Goal: Task Accomplishment & Management: Use online tool/utility

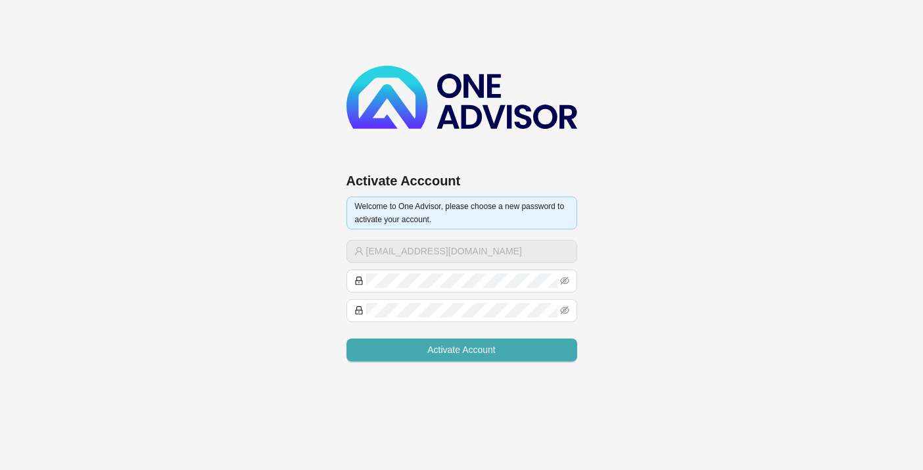
click at [457, 351] on span "Activate Account" at bounding box center [461, 349] width 68 height 14
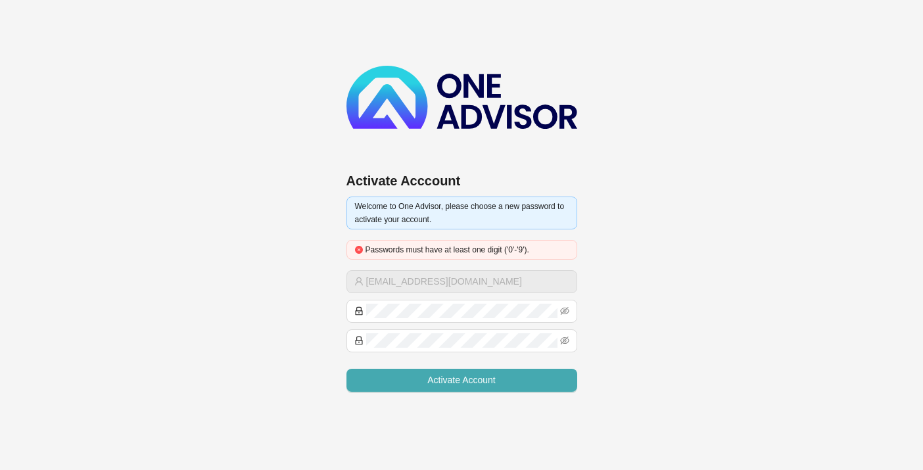
click at [458, 375] on span "Activate Account" at bounding box center [461, 380] width 68 height 14
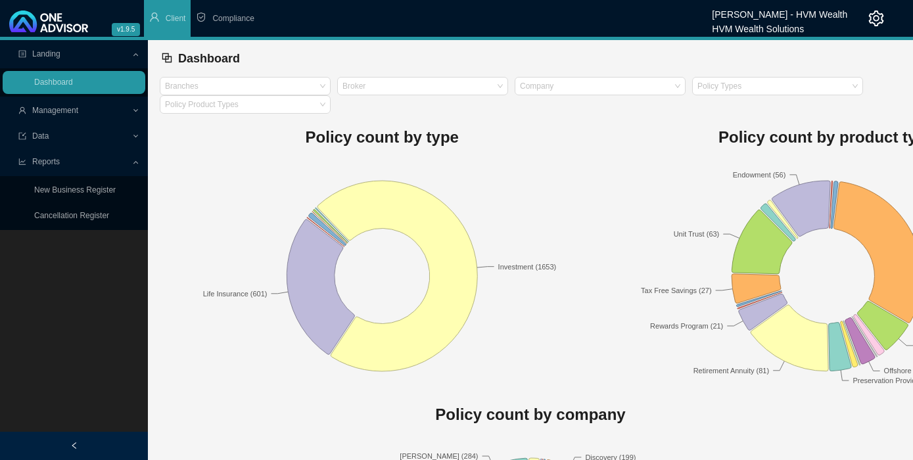
click at [60, 111] on span "Management" at bounding box center [55, 110] width 46 height 9
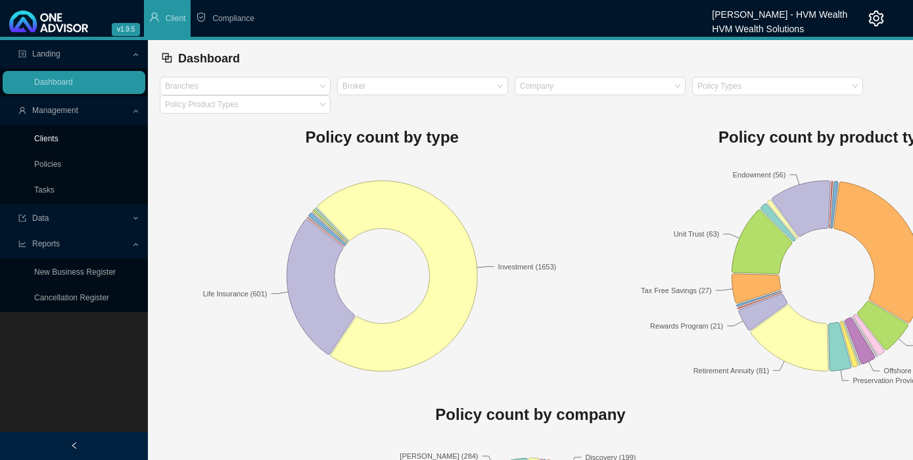
click at [55, 137] on link "Clients" at bounding box center [46, 138] width 24 height 9
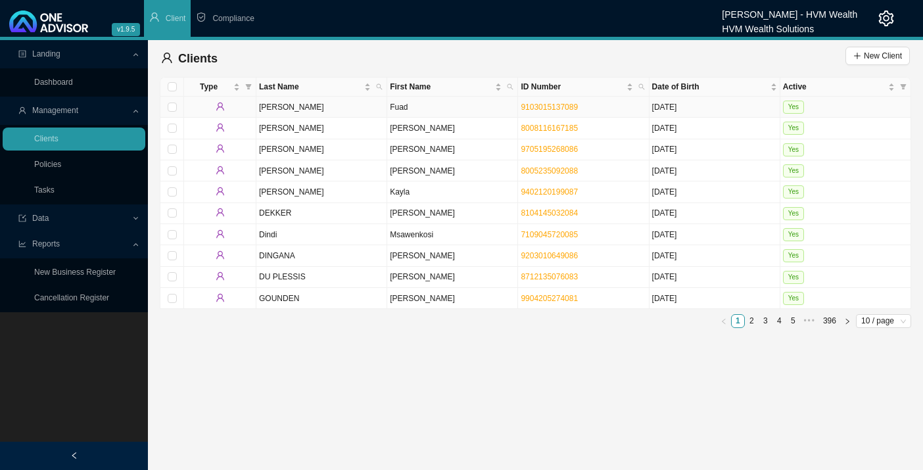
click at [281, 112] on td "[PERSON_NAME]" at bounding box center [321, 107] width 131 height 21
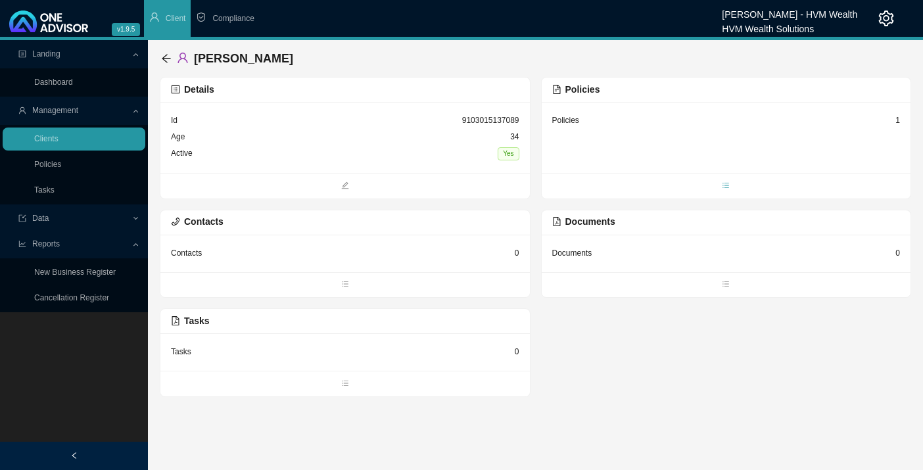
click at [716, 183] on span "bars" at bounding box center [725, 186] width 369 height 13
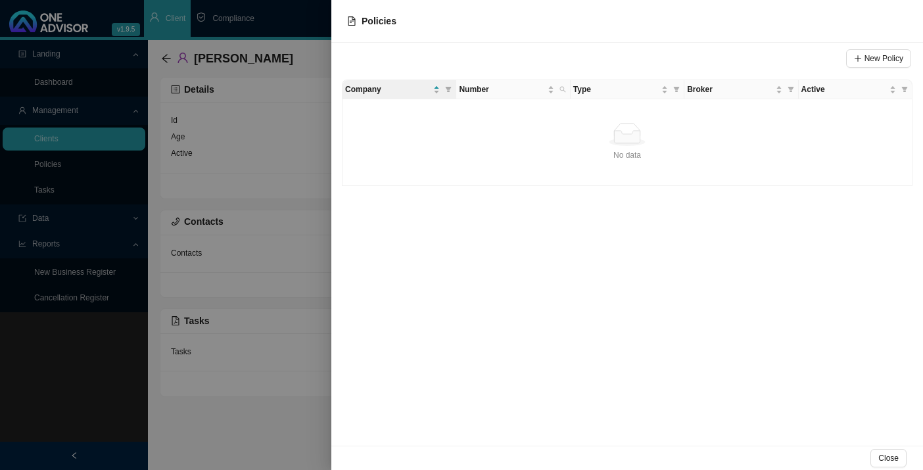
click at [307, 141] on div at bounding box center [461, 235] width 923 height 470
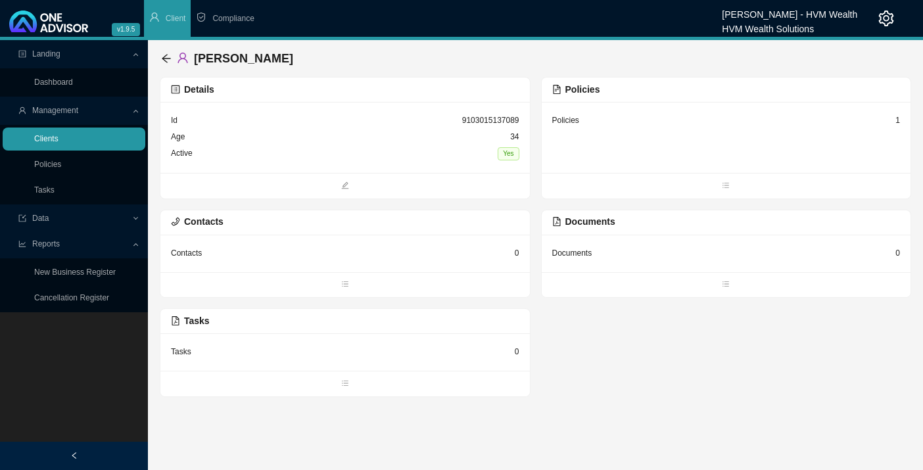
click at [51, 142] on link "Clients" at bounding box center [46, 138] width 24 height 9
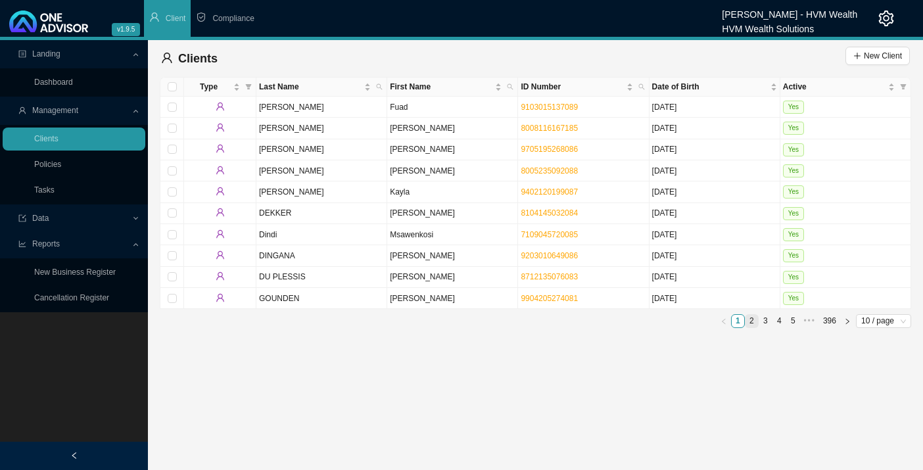
click at [755, 319] on link "2" at bounding box center [751, 321] width 12 height 12
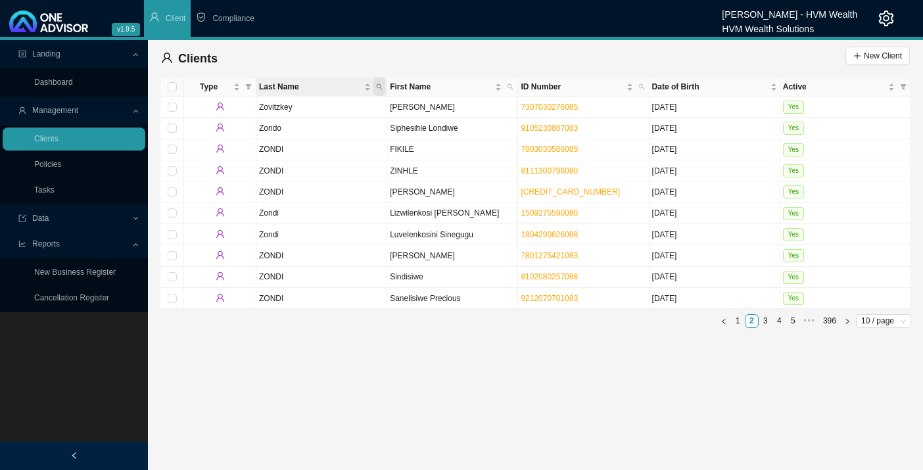
click at [379, 86] on icon "search" at bounding box center [379, 86] width 7 height 7
type input "naude"
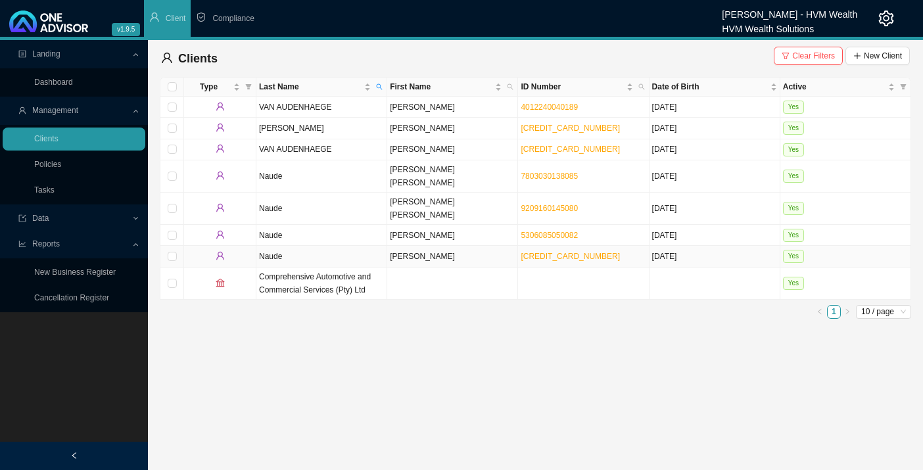
click at [397, 246] on td "[PERSON_NAME]" at bounding box center [452, 256] width 131 height 21
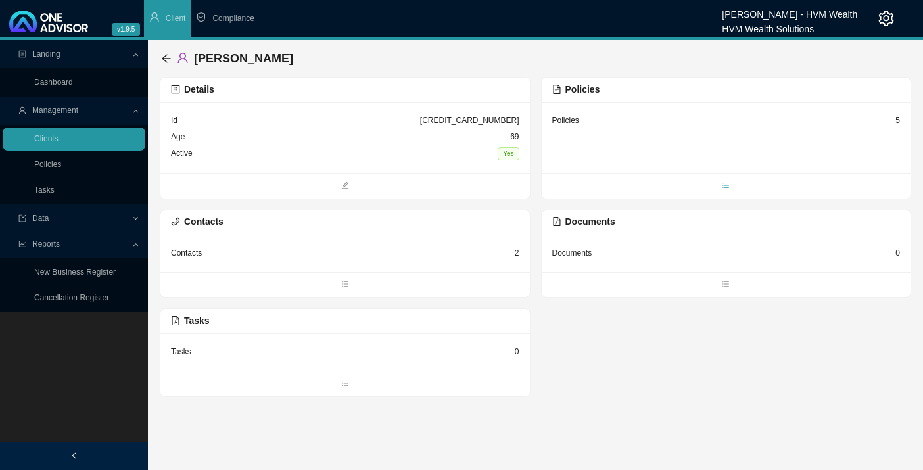
click at [726, 187] on icon "bars" at bounding box center [726, 185] width 8 height 8
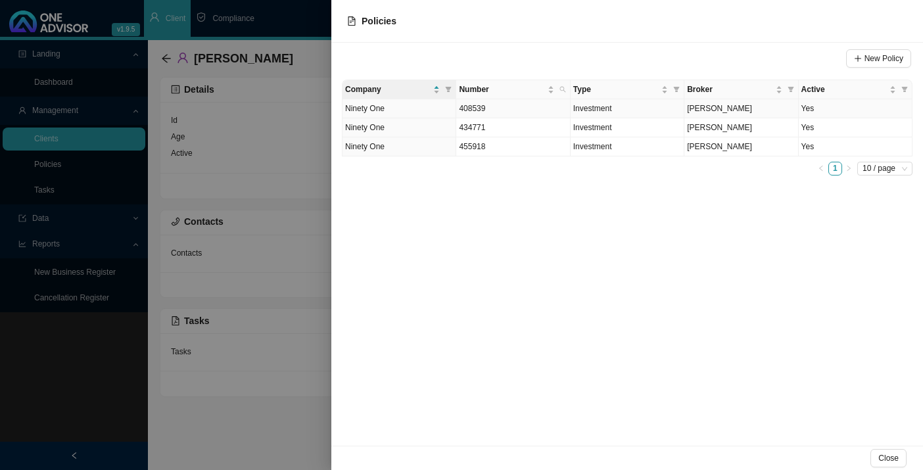
click at [375, 107] on span "Ninety One" at bounding box center [364, 108] width 39 height 9
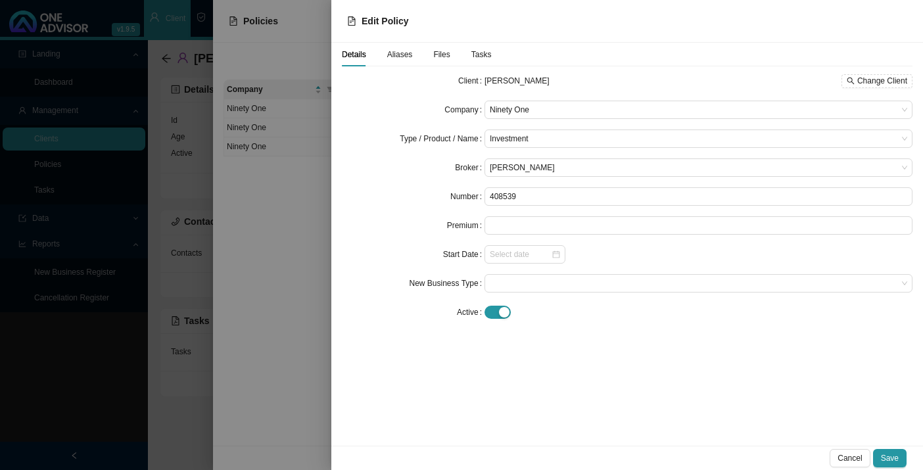
click at [682, 359] on div "Details Aliases Files Tasks Client [PERSON_NAME] Change Client Company Ninety O…" at bounding box center [626, 244] width 591 height 403
click at [396, 60] on div "Aliases" at bounding box center [400, 54] width 26 height 13
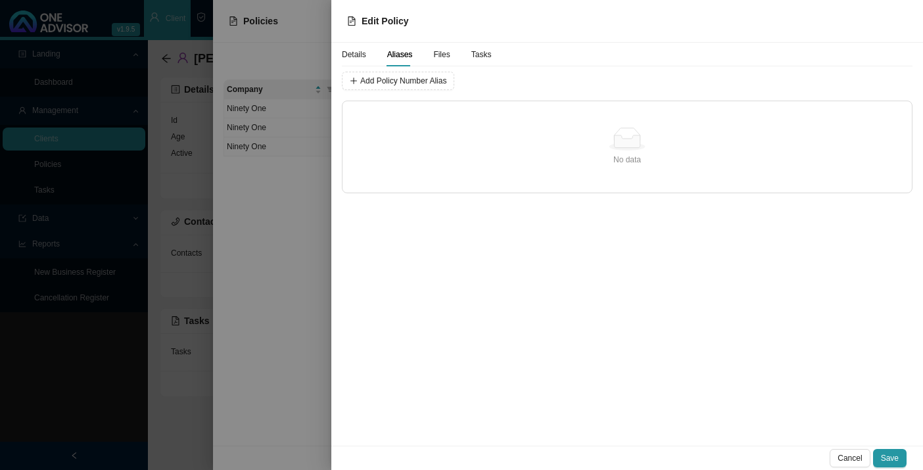
click at [435, 55] on span "Files" at bounding box center [441, 55] width 16 height 8
click at [471, 55] on span "Tasks" at bounding box center [481, 55] width 20 height 8
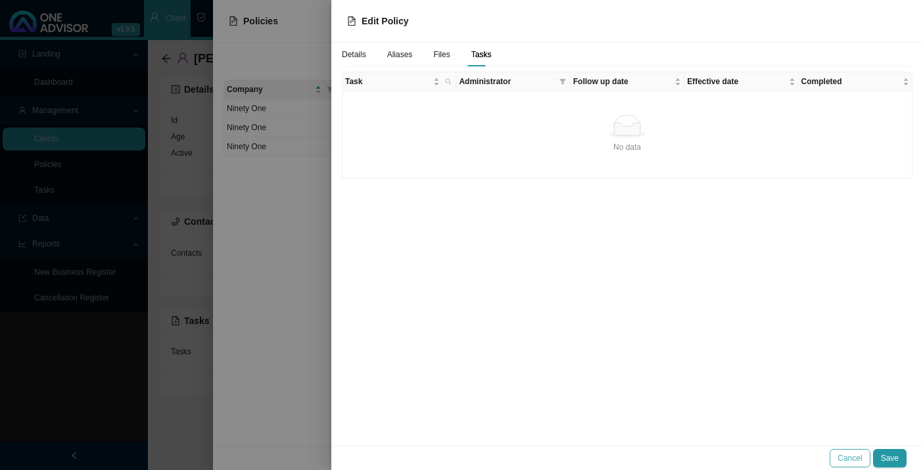
click at [844, 455] on span "Cancel" at bounding box center [849, 457] width 24 height 13
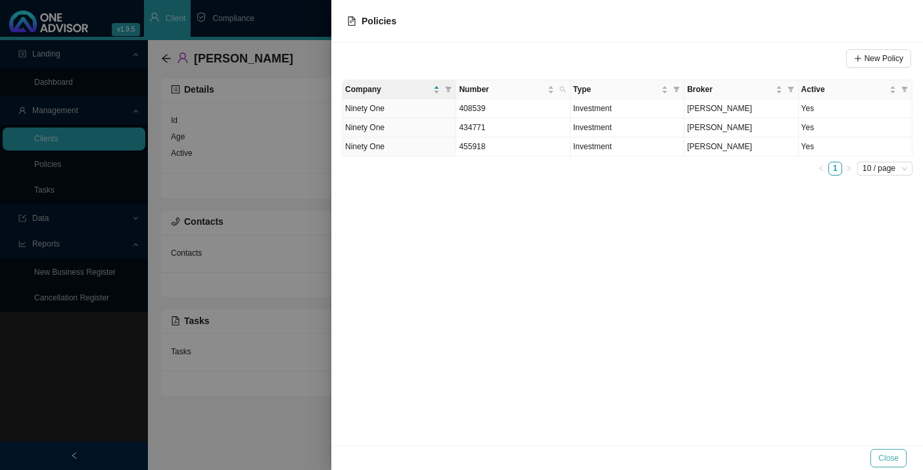
click at [879, 457] on button "Close" at bounding box center [888, 458] width 36 height 18
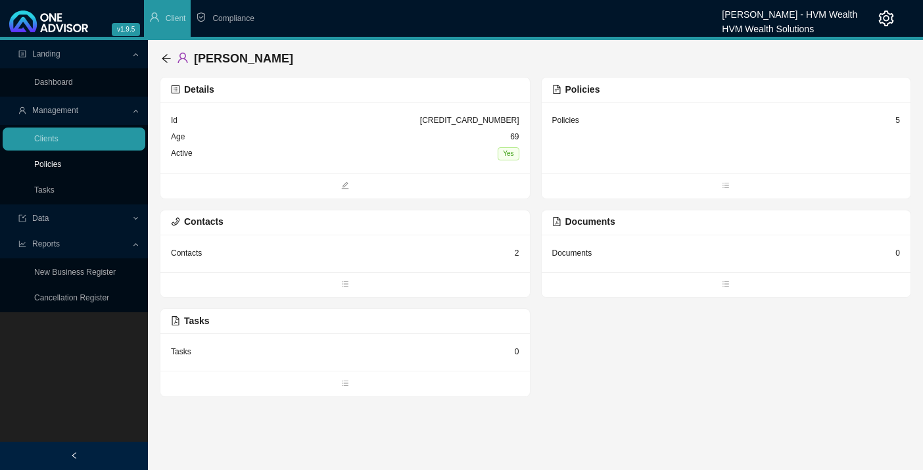
click at [37, 163] on link "Policies" at bounding box center [47, 164] width 27 height 9
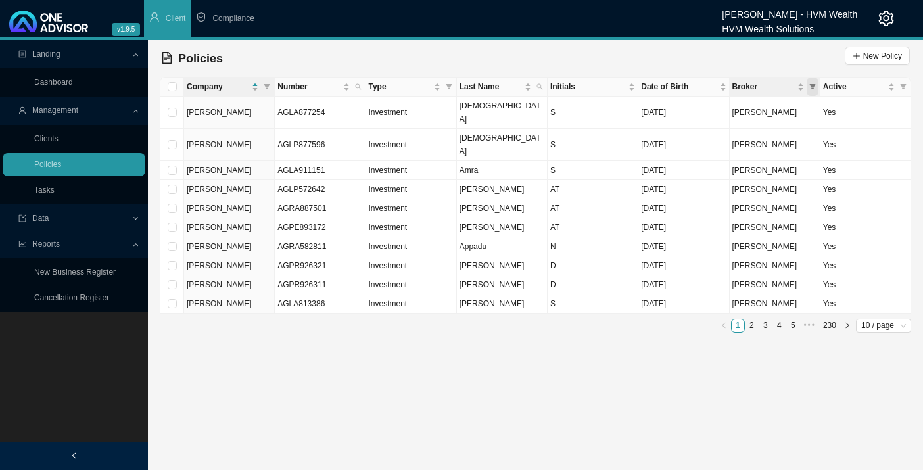
click at [813, 86] on icon "filter" at bounding box center [812, 86] width 6 height 5
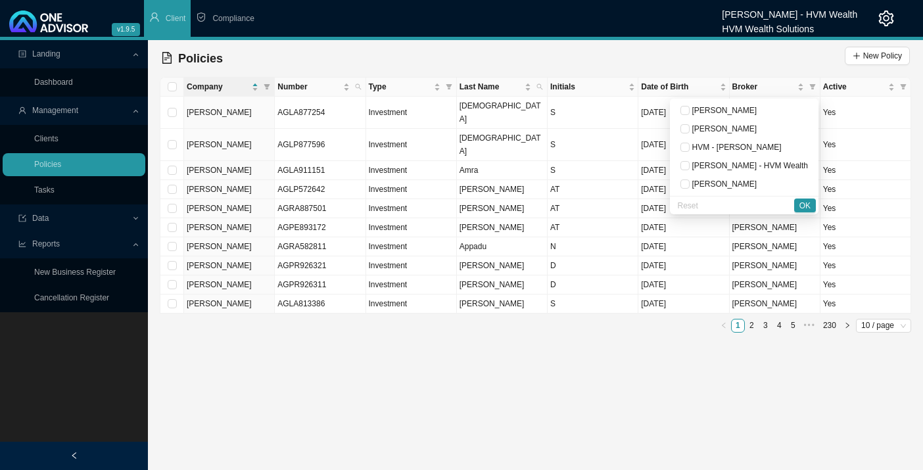
click at [406, 348] on main "Landing Dashboard Management Clients Policies Tasks Data Reports New Business R…" at bounding box center [461, 255] width 923 height 430
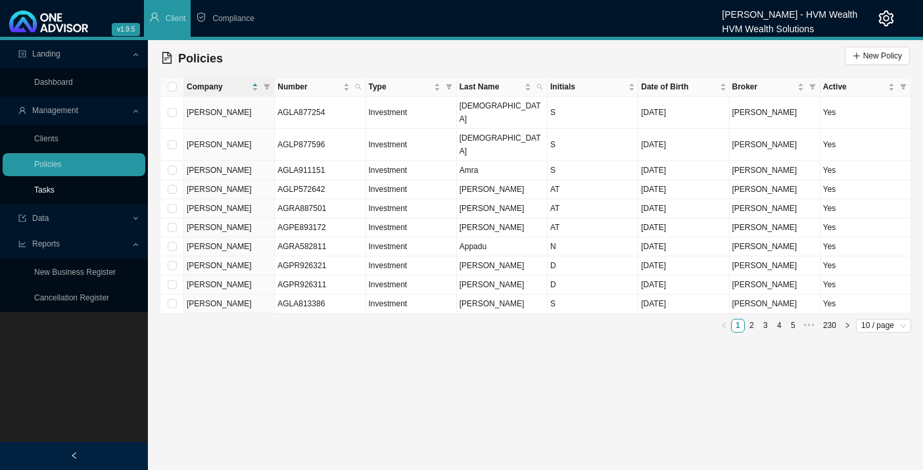
click at [37, 191] on link "Tasks" at bounding box center [44, 189] width 20 height 9
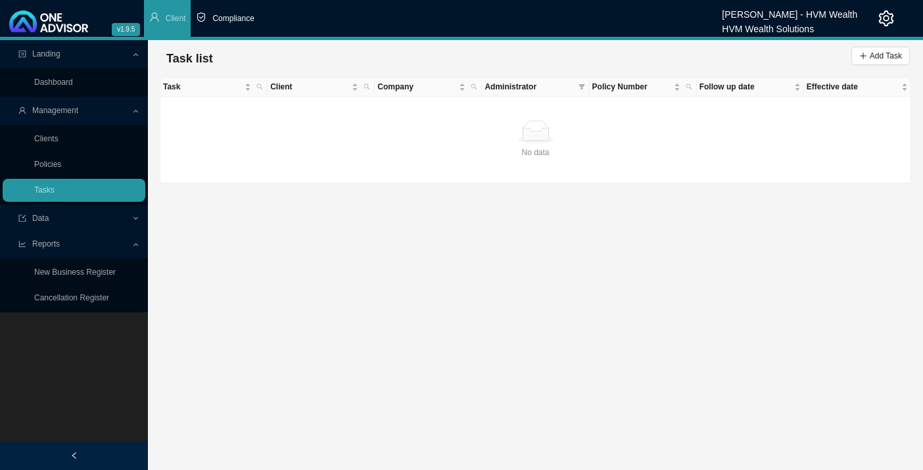
click at [242, 18] on span "Compliance" at bounding box center [232, 18] width 41 height 9
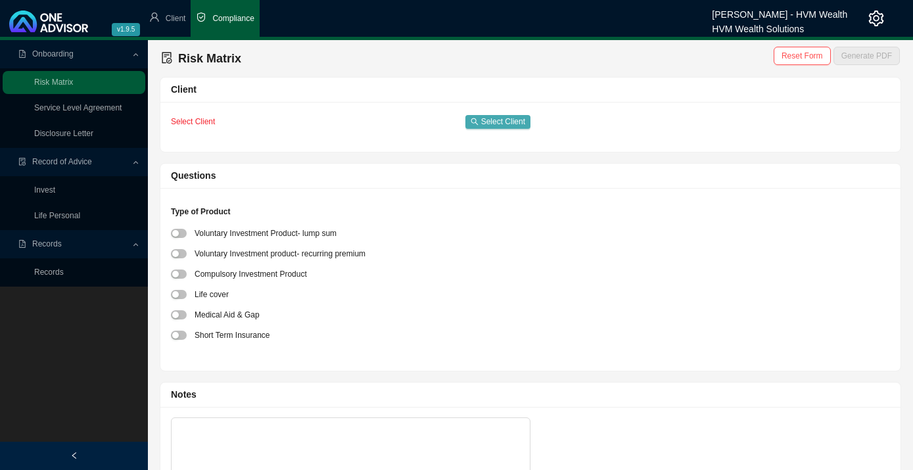
click at [484, 120] on span "Select Client" at bounding box center [503, 121] width 44 height 13
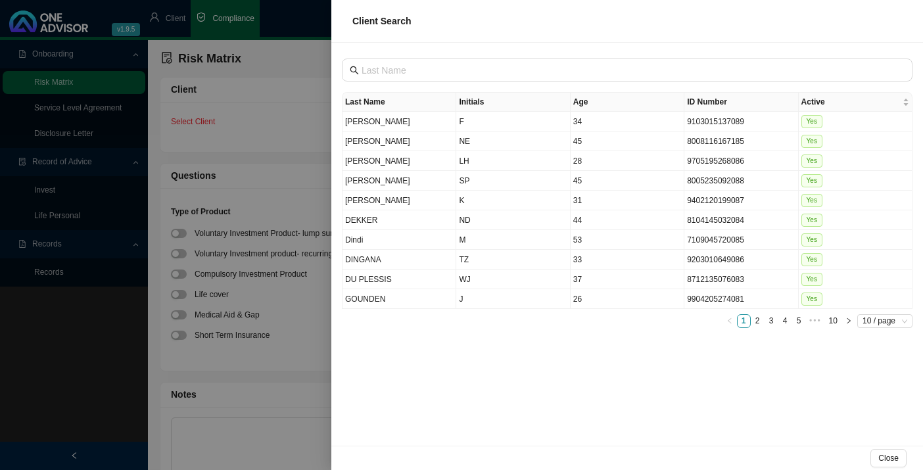
click at [38, 283] on div at bounding box center [461, 235] width 923 height 470
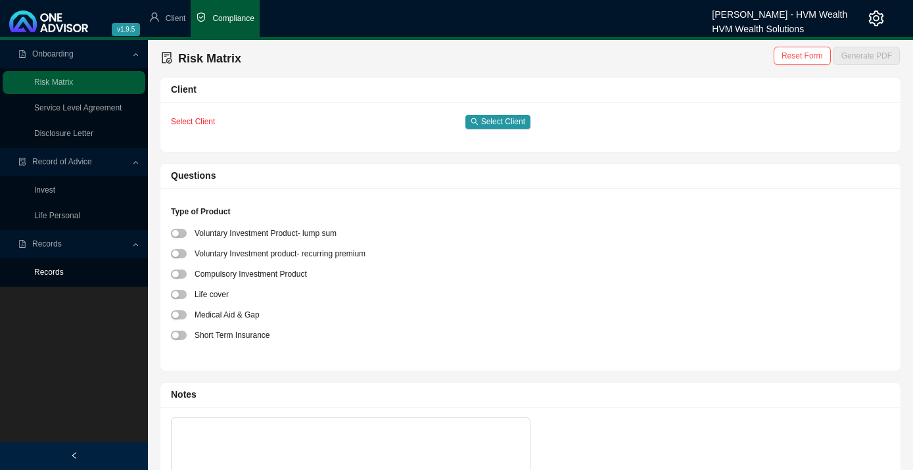
click at [47, 269] on link "Records" at bounding box center [49, 271] width 30 height 9
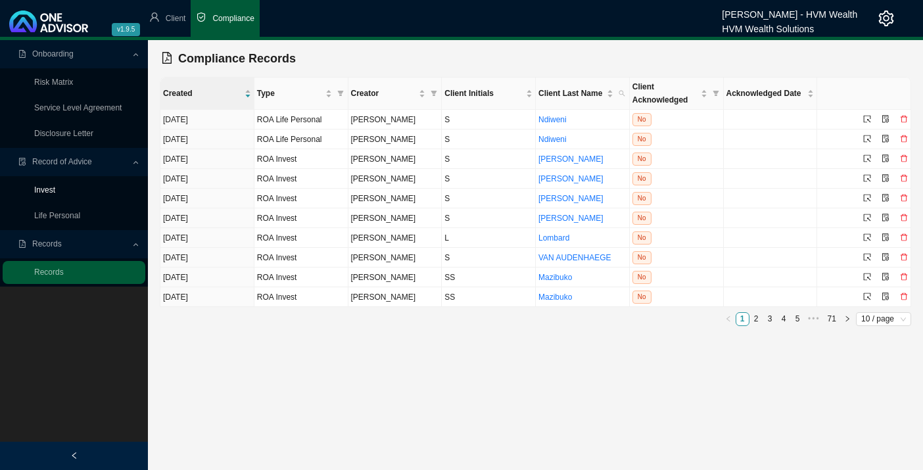
click at [48, 191] on link "Invest" at bounding box center [44, 189] width 21 height 9
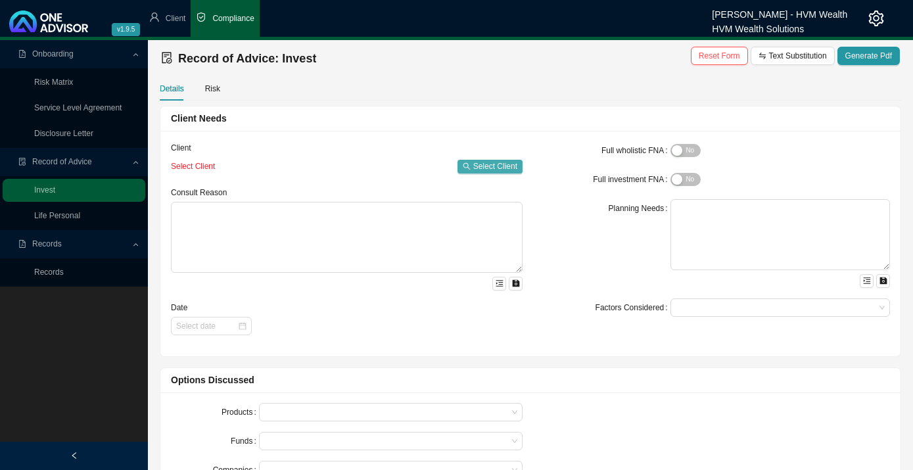
click at [475, 172] on span "Select Client" at bounding box center [495, 166] width 44 height 13
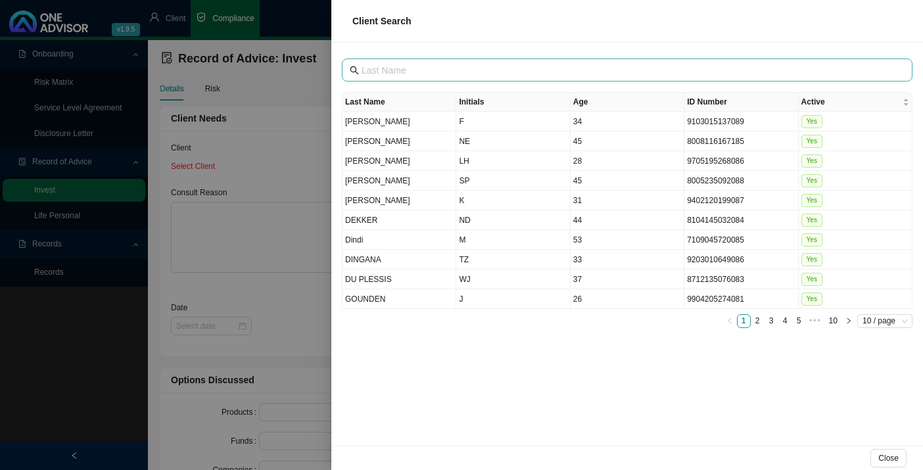
click at [382, 81] on span at bounding box center [627, 69] width 570 height 23
click at [359, 182] on td "[PERSON_NAME]" at bounding box center [399, 181] width 114 height 20
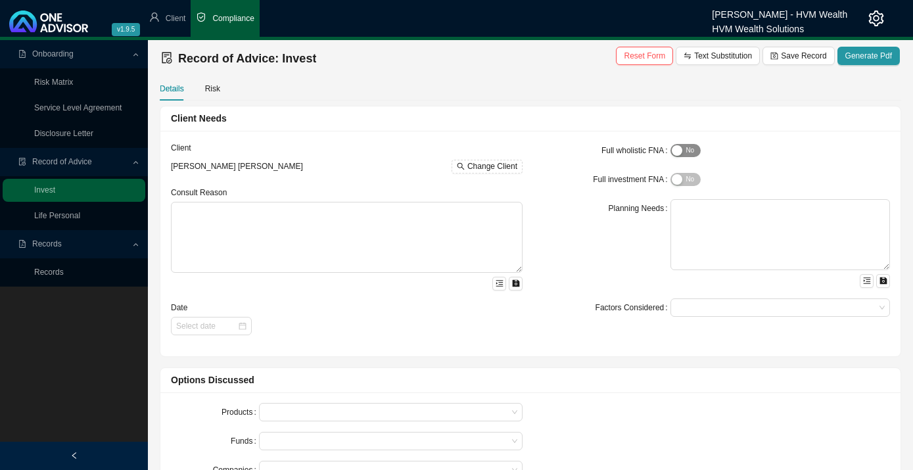
click at [686, 153] on span "Yes No" at bounding box center [685, 150] width 30 height 13
click at [858, 50] on span "Generate Pdf" at bounding box center [868, 55] width 47 height 13
